Goal: Task Accomplishment & Management: Manage account settings

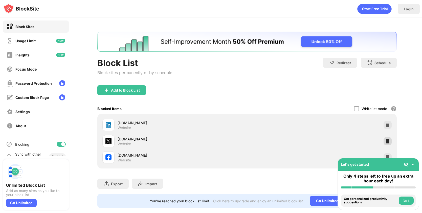
click at [389, 141] on img at bounding box center [387, 141] width 5 height 5
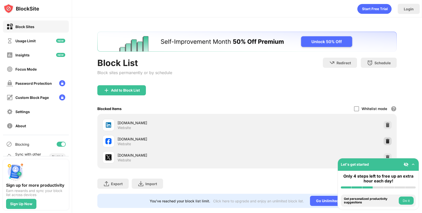
click at [386, 139] on img at bounding box center [387, 141] width 5 height 5
